Goal: Check status

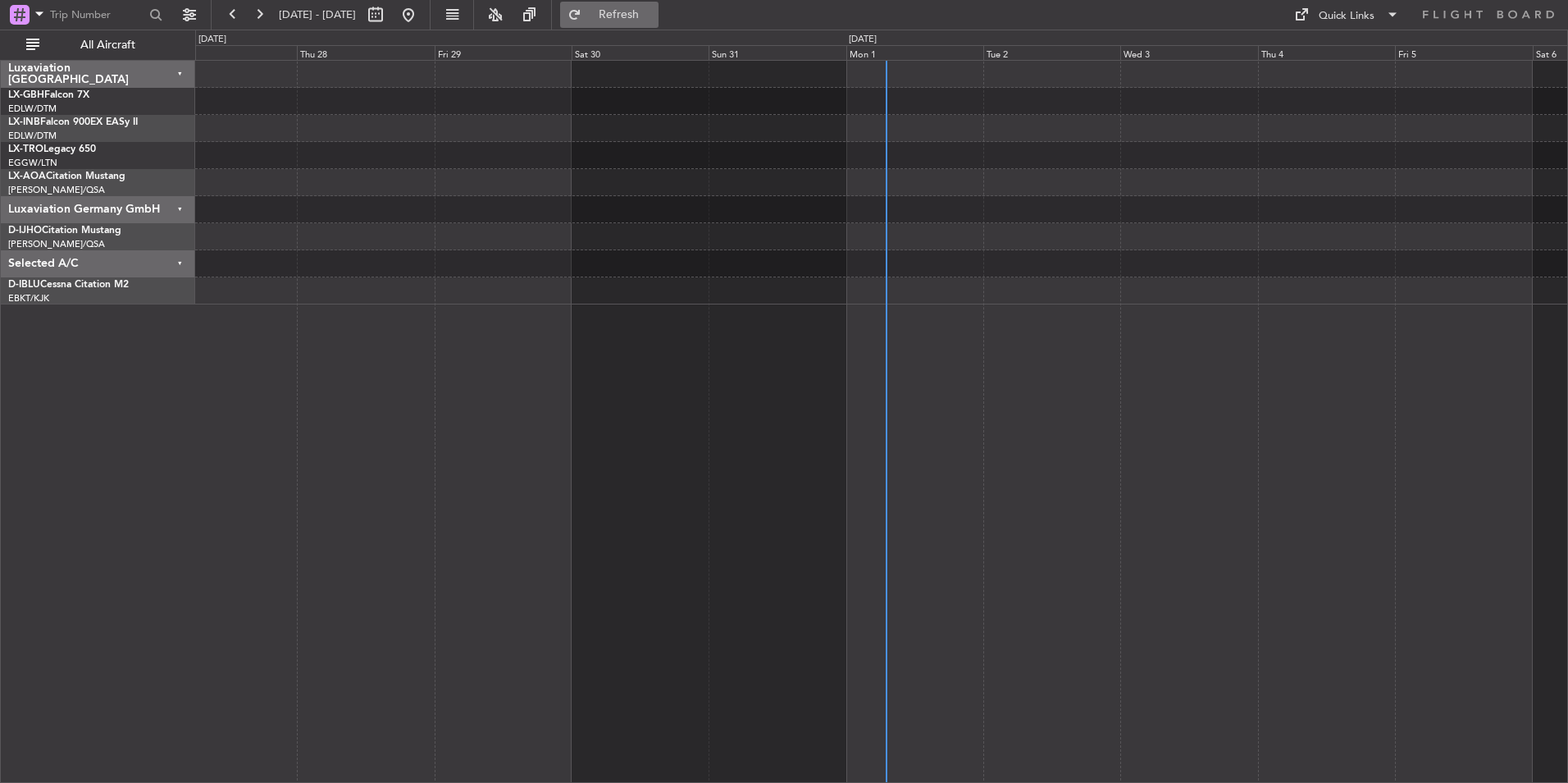
click at [654, 9] on span "Refresh" at bounding box center [619, 14] width 69 height 11
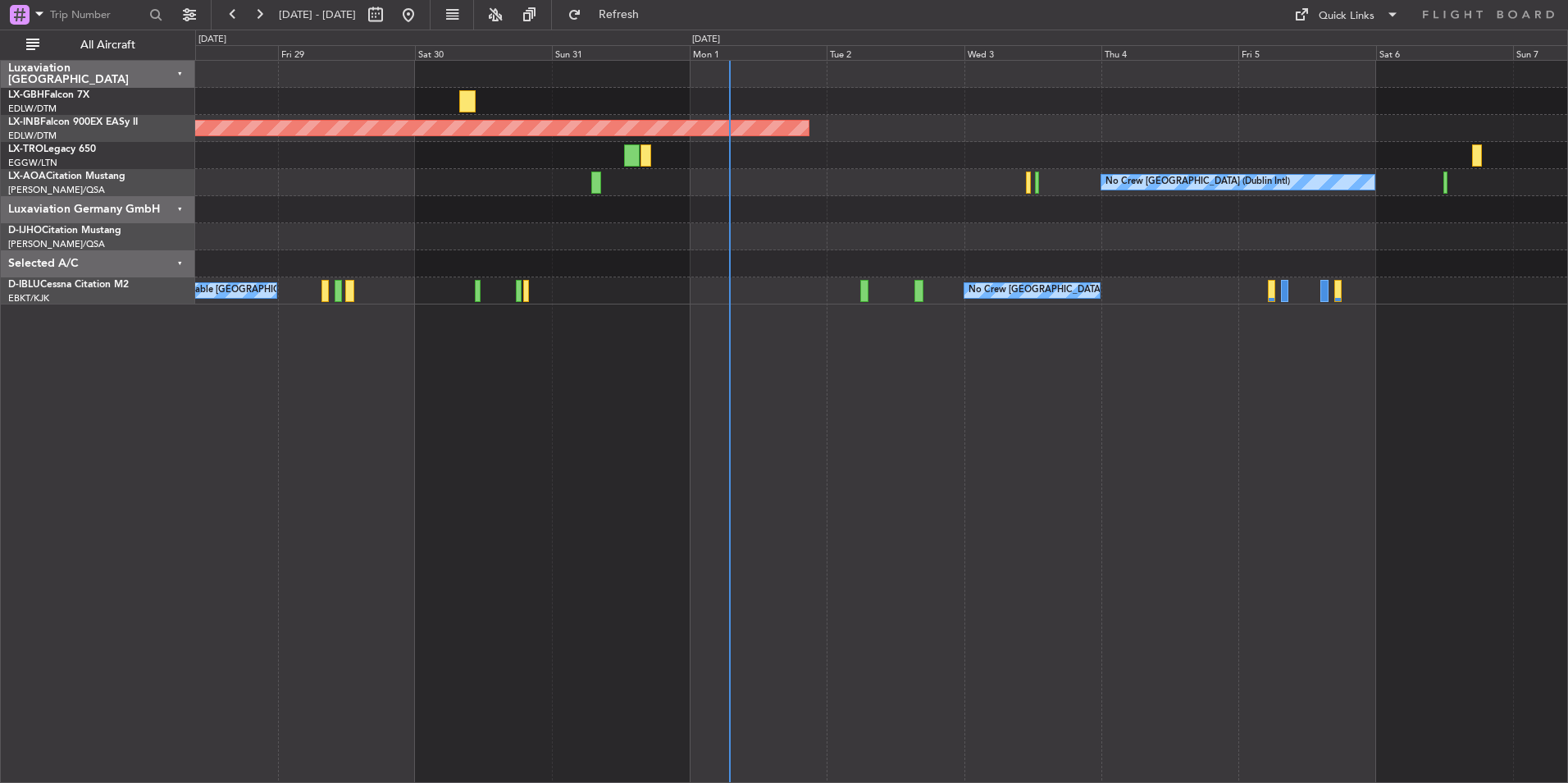
click at [1030, 406] on div "Planned Maint Nice ([GEOGRAPHIC_DATA]) Unplanned Maint [GEOGRAPHIC_DATA] (Al Ma…" at bounding box center [882, 420] width 1373 height 723
